Goal: Participate in discussion

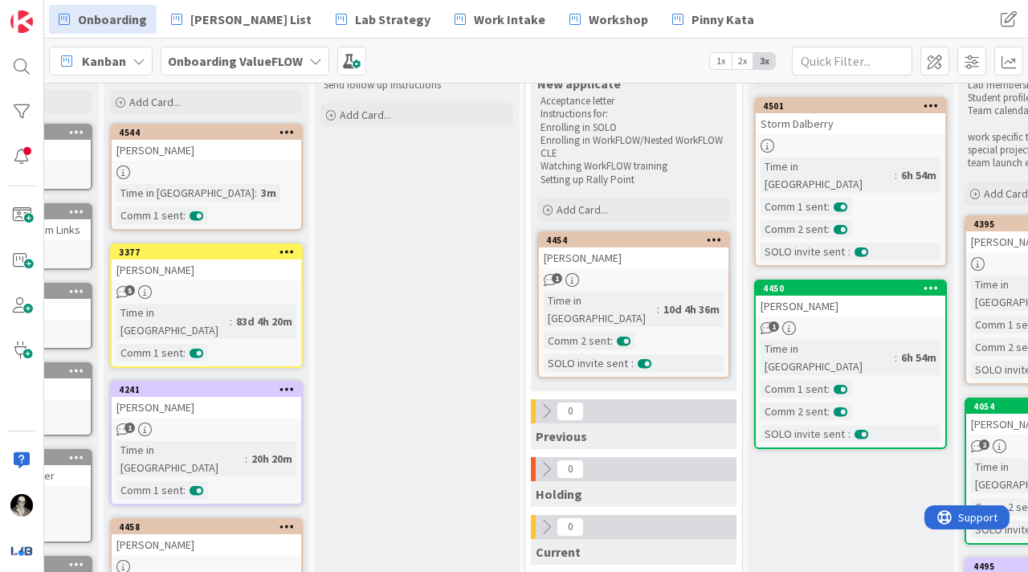
scroll to position [0, 157]
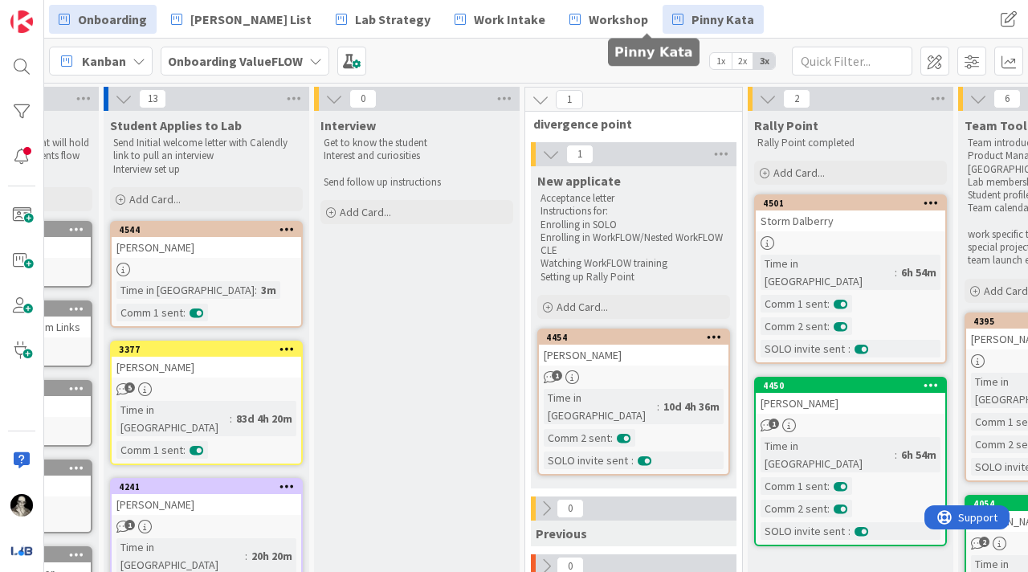
click at [692, 20] on span "Pinny Kata" at bounding box center [723, 19] width 63 height 19
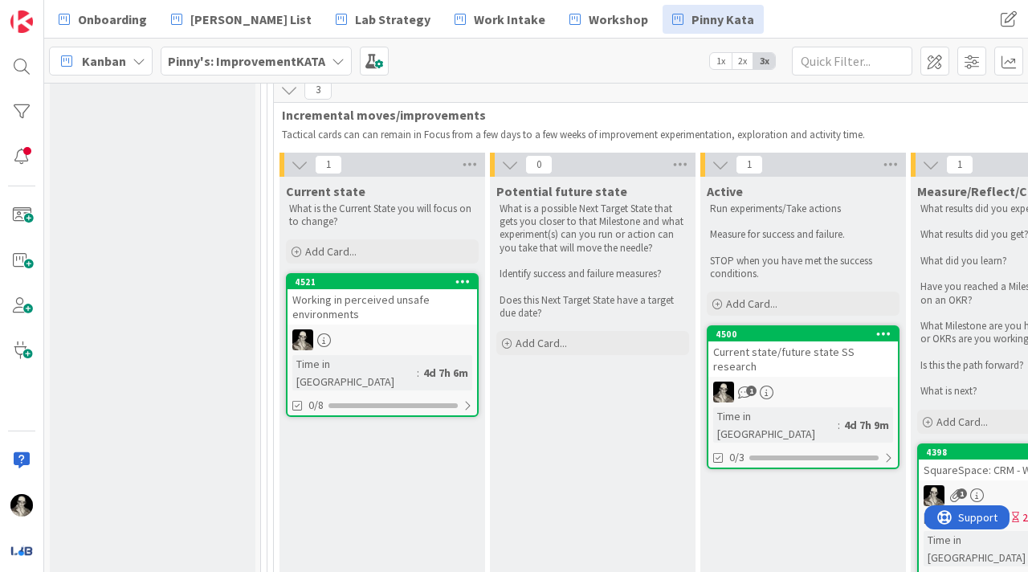
scroll to position [934, 0]
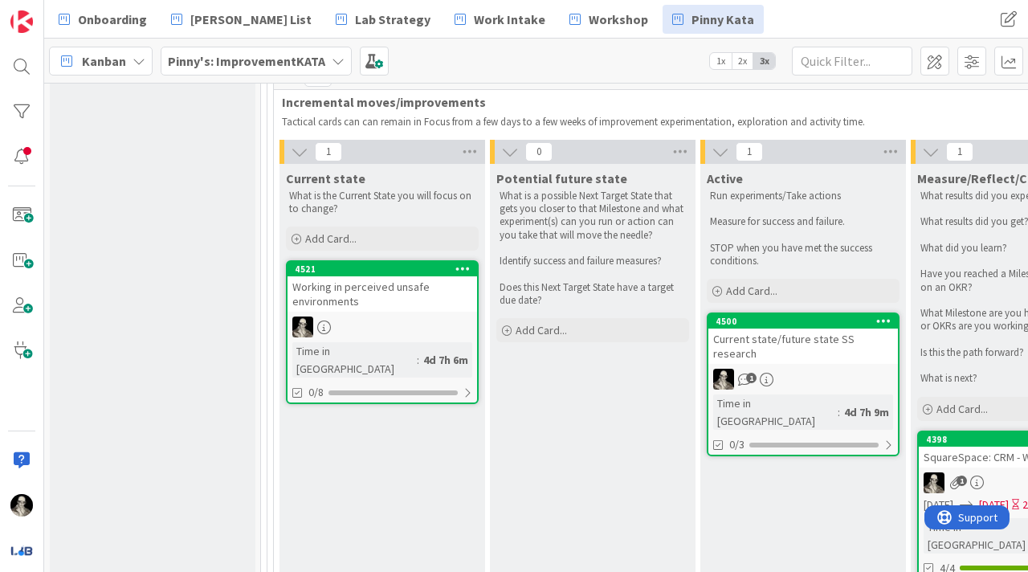
click at [404, 308] on div "Working in perceived unsafe environments" at bounding box center [383, 293] width 190 height 35
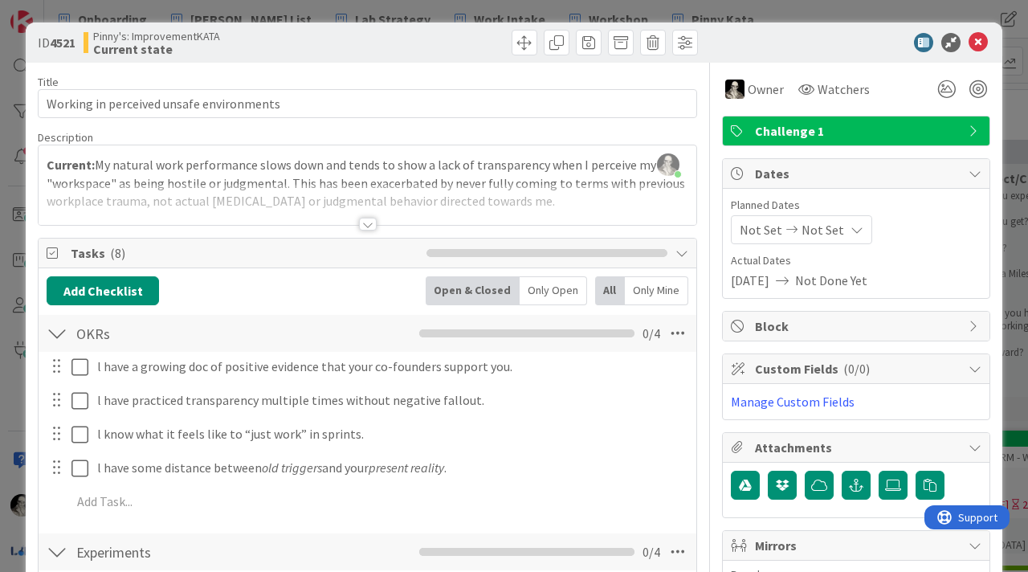
click at [365, 223] on div at bounding box center [368, 224] width 18 height 13
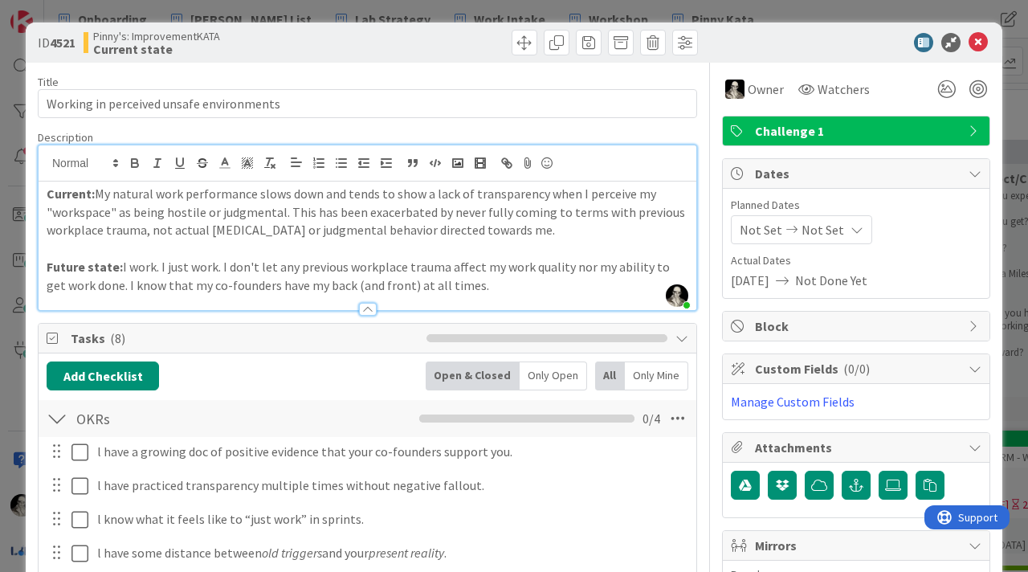
drag, startPoint x: 389, startPoint y: 198, endPoint x: 389, endPoint y: 155, distance: 42.6
click at [389, 194] on p "Current: My natural work performance slows down and tends to show a lack of tra…" at bounding box center [368, 212] width 642 height 55
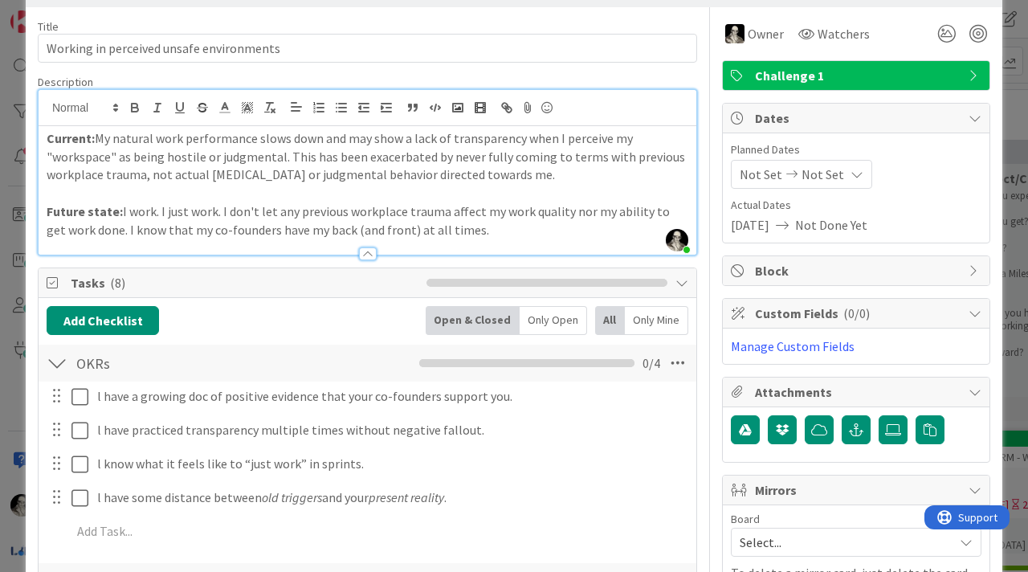
scroll to position [54, 0]
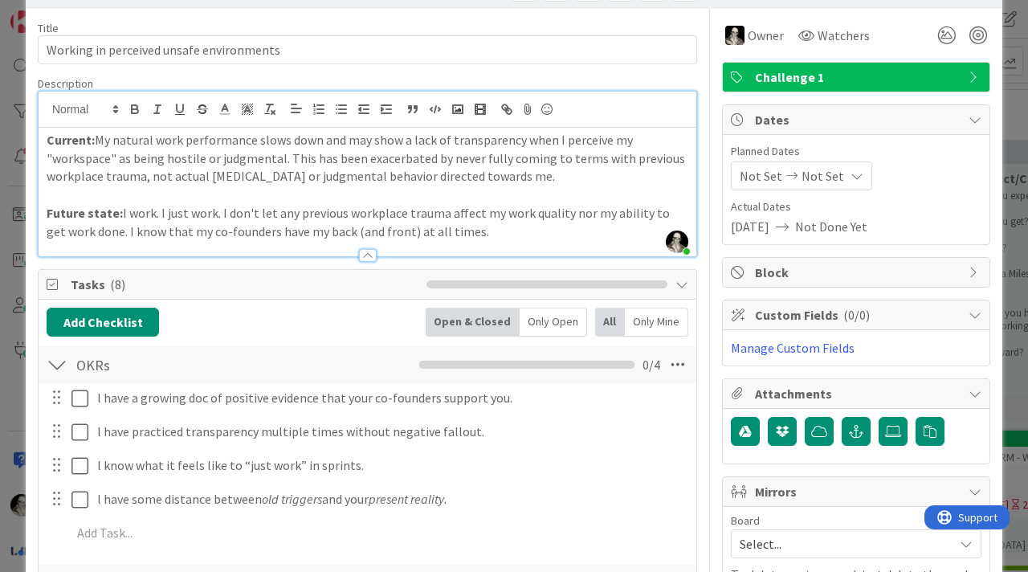
drag, startPoint x: 172, startPoint y: 175, endPoint x: 172, endPoint y: 157, distance: 18.5
click at [172, 174] on p "Current: My natural work performance slows down and may show a lack of transpar…" at bounding box center [368, 158] width 642 height 55
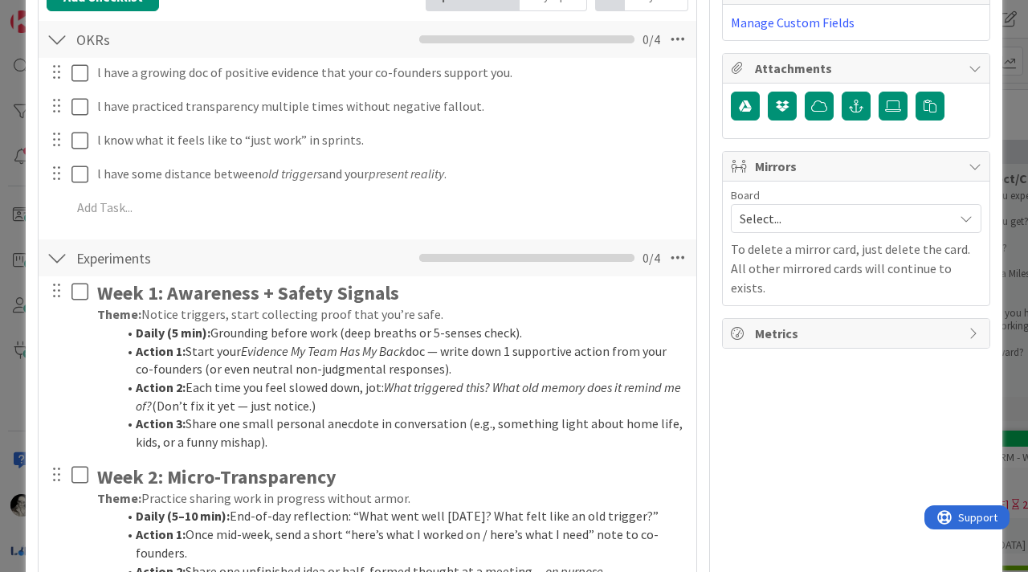
scroll to position [0, 0]
